Goal: Book appointment/travel/reservation

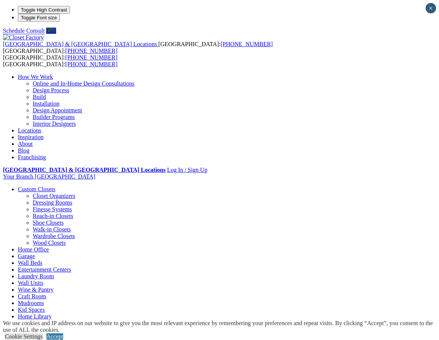
click at [37, 193] on link "Closet Organizers" at bounding box center [54, 196] width 43 height 6
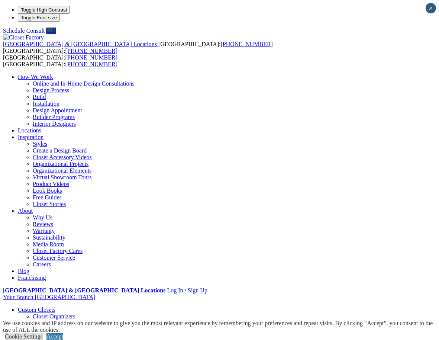
click at [38, 306] on link "Custom Closets" at bounding box center [37, 309] width 38 height 6
click at [33, 333] on link "Reach-in Closets" at bounding box center [53, 336] width 41 height 6
